Goal: Task Accomplishment & Management: Manage account settings

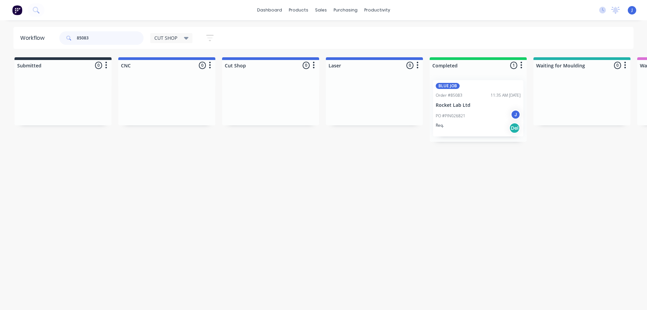
drag, startPoint x: 106, startPoint y: 38, endPoint x: 51, endPoint y: 41, distance: 55.0
click at [51, 41] on header "Workflow 85083 CUT SHOP Save new view None edit CUT SHOP (Default) edit DISPATC…" at bounding box center [323, 38] width 620 height 22
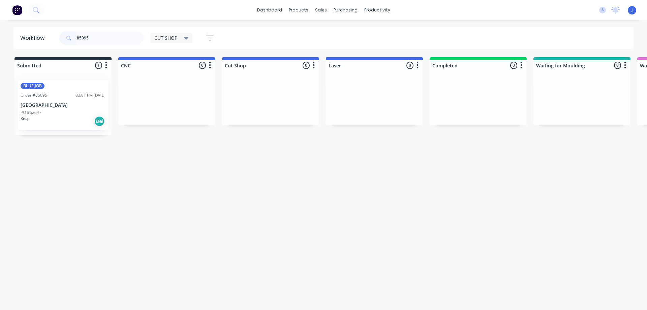
click at [69, 125] on div "Req. Del" at bounding box center [63, 121] width 85 height 11
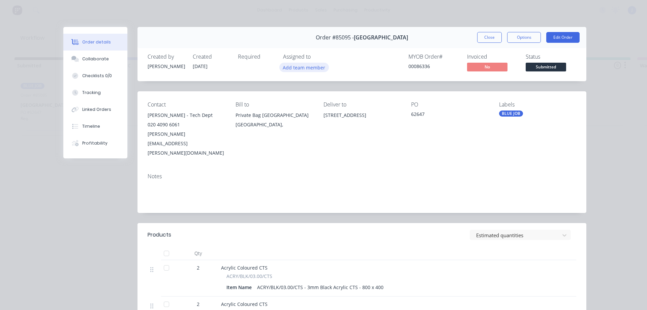
click at [288, 68] on button "Add team member" at bounding box center [304, 67] width 50 height 9
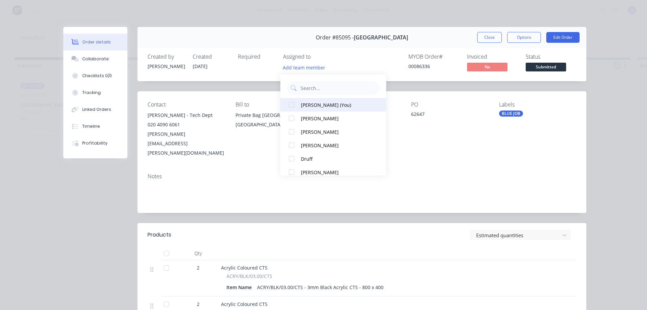
click at [313, 103] on div "[PERSON_NAME] (You)" at bounding box center [336, 104] width 71 height 7
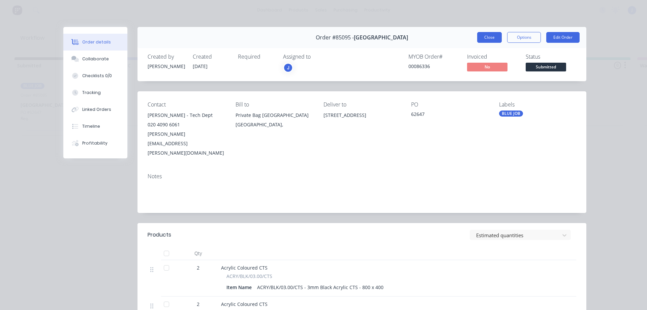
click at [492, 38] on button "Close" at bounding box center [489, 37] width 25 height 11
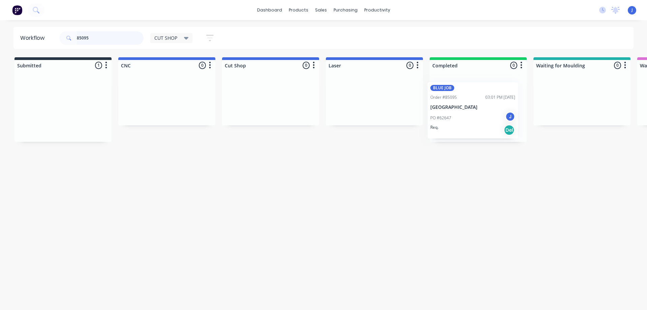
drag, startPoint x: 57, startPoint y: 124, endPoint x: 474, endPoint y: 123, distance: 417.1
drag, startPoint x: 90, startPoint y: 40, endPoint x: 48, endPoint y: 42, distance: 42.1
click at [48, 42] on header "Workflow 85095 CUT SHOP Save new view None edit CUT SHOP (Default) edit DISPATC…" at bounding box center [323, 38] width 620 height 22
type input "85142"
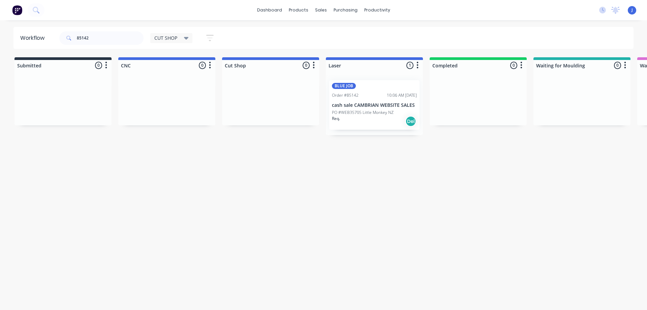
click at [358, 115] on p "PO #WEB35705 Little Monkey NZ" at bounding box center [363, 112] width 62 height 6
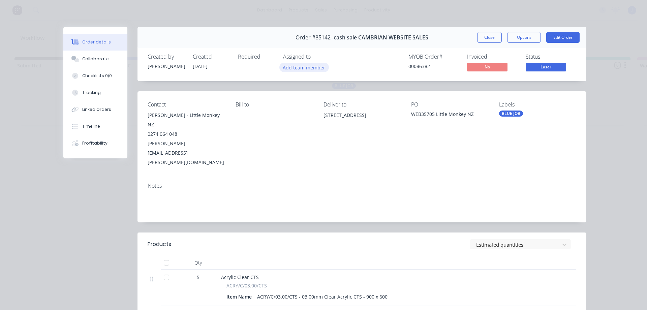
click at [301, 67] on button "Add team member" at bounding box center [304, 67] width 50 height 9
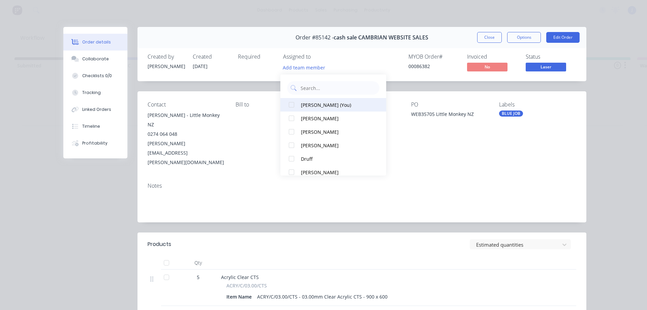
click at [309, 101] on div "[PERSON_NAME] (You)" at bounding box center [336, 104] width 71 height 7
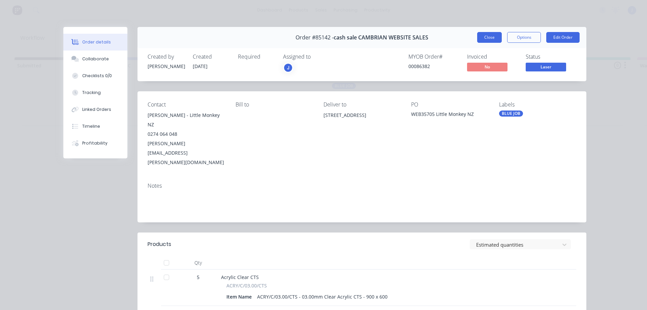
click at [485, 42] on button "Close" at bounding box center [489, 37] width 25 height 11
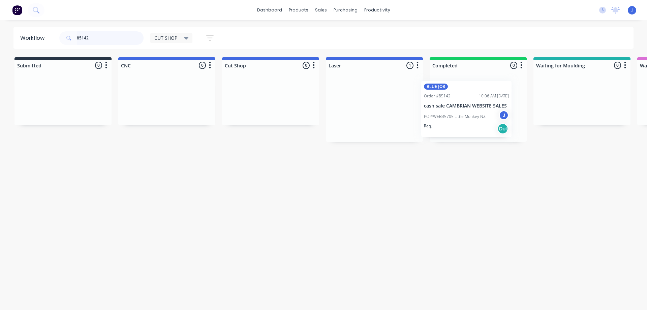
drag, startPoint x: 358, startPoint y: 106, endPoint x: 453, endPoint y: 106, distance: 95.3
drag, startPoint x: 104, startPoint y: 37, endPoint x: 70, endPoint y: 42, distance: 34.8
click at [70, 42] on div "85142" at bounding box center [101, 37] width 84 height 13
